Goal: Task Accomplishment & Management: Use online tool/utility

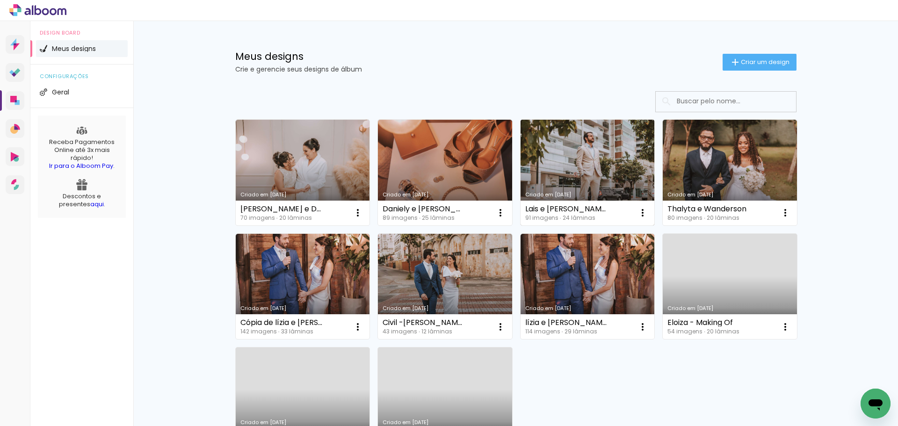
click at [562, 160] on link "Criado em [DATE]" at bounding box center [588, 173] width 134 height 106
